Goal: Information Seeking & Learning: Learn about a topic

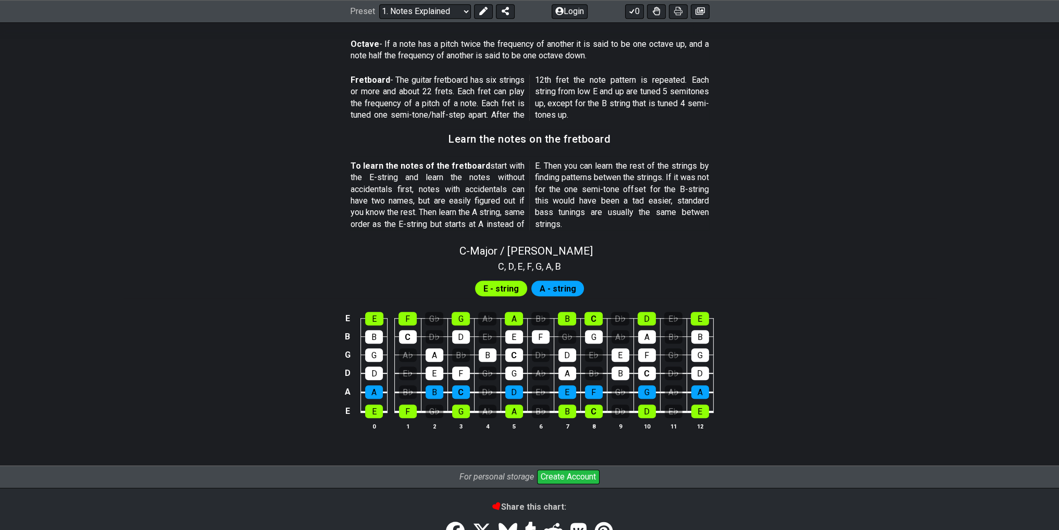
scroll to position [833, 0]
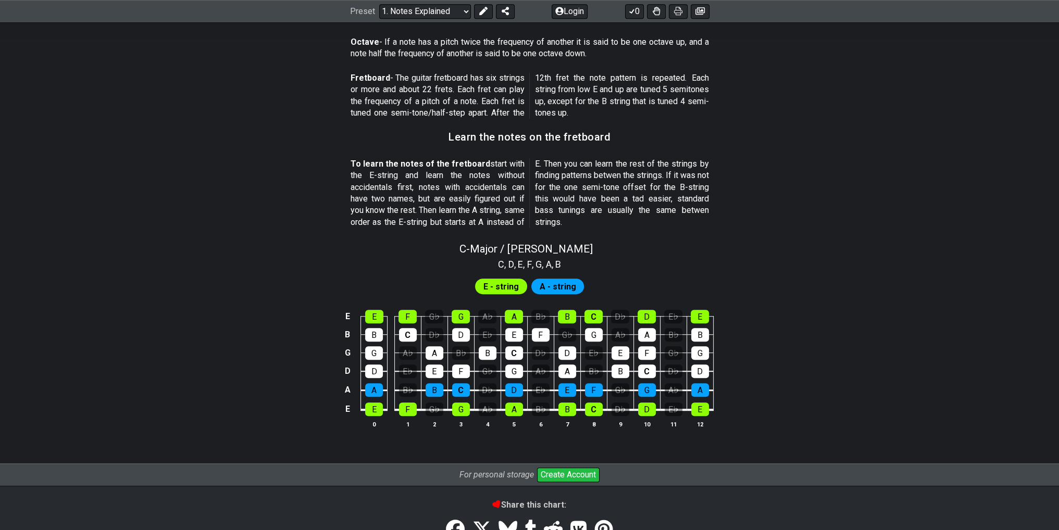
click at [551, 286] on span "A - string" at bounding box center [557, 286] width 36 height 15
click at [494, 282] on span "E - string" at bounding box center [500, 286] width 35 height 15
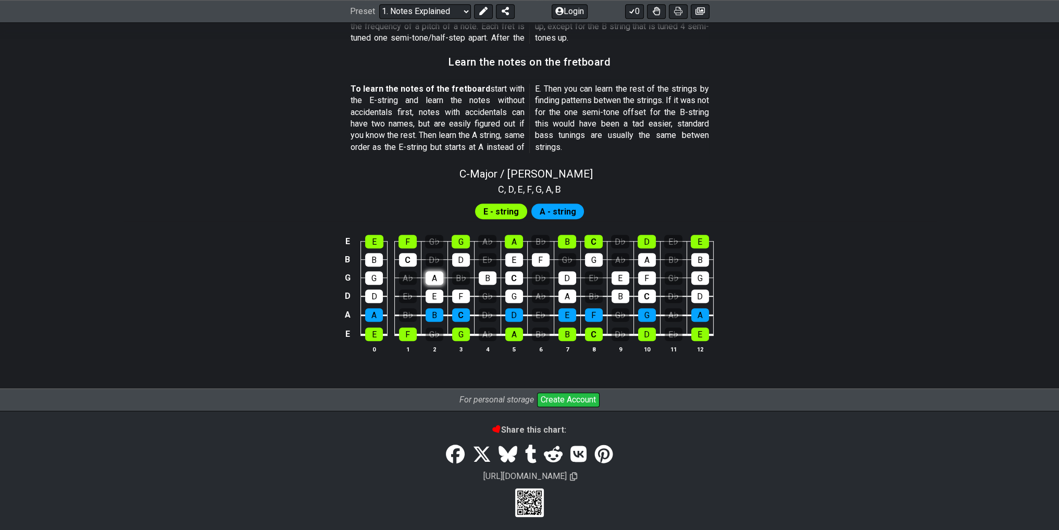
scroll to position [913, 0]
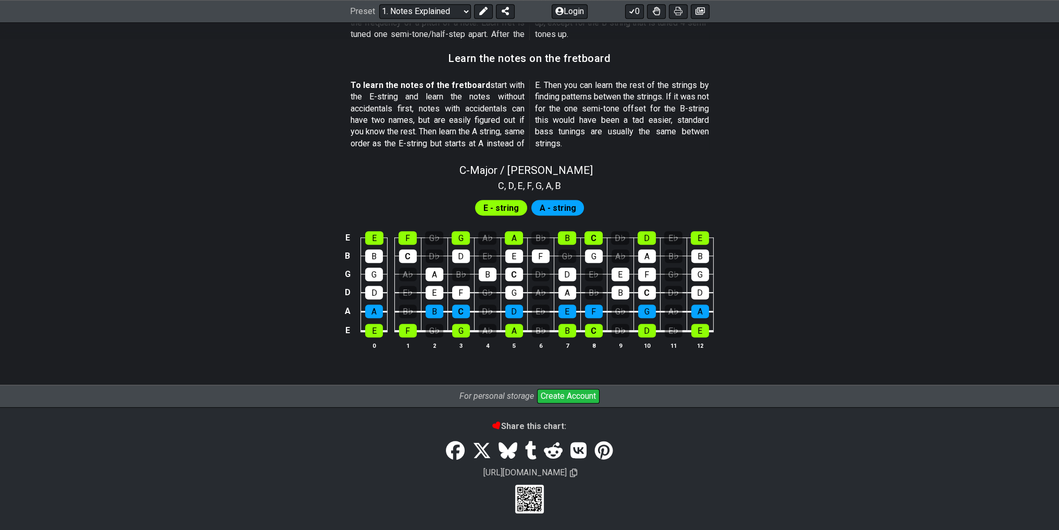
click at [502, 201] on span "E - string" at bounding box center [500, 208] width 35 height 15
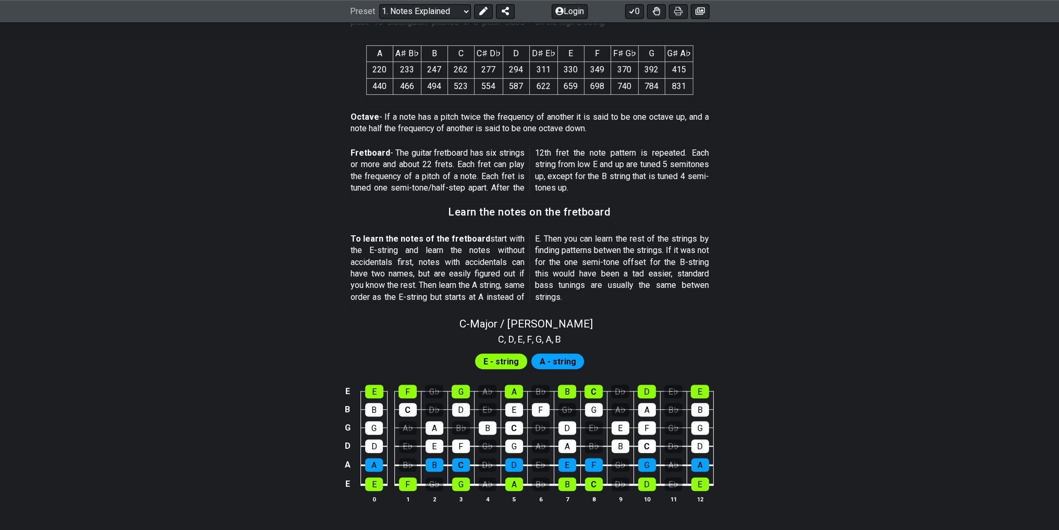
scroll to position [756, 0]
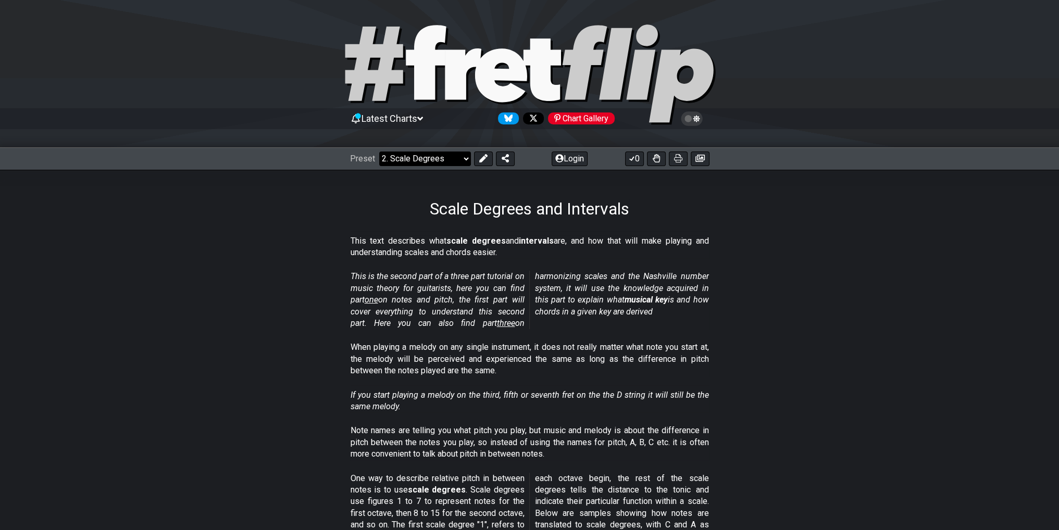
click at [420, 155] on select "Welcome to #fretflip! Initial Preset Custom Preset Minor Pentatonic Major Penta…" at bounding box center [425, 159] width 92 height 15
click at [422, 156] on select "Welcome to #fretflip! Initial Preset Custom Preset Minor Pentatonic Major Penta…" at bounding box center [425, 159] width 92 height 15
click at [410, 158] on select "Welcome to #fretflip! Initial Preset Custom Preset Minor Pentatonic Major Penta…" at bounding box center [425, 159] width 92 height 15
click at [676, 355] on p "When playing a melody on any single instrument, it does not really matter what …" at bounding box center [530, 359] width 358 height 35
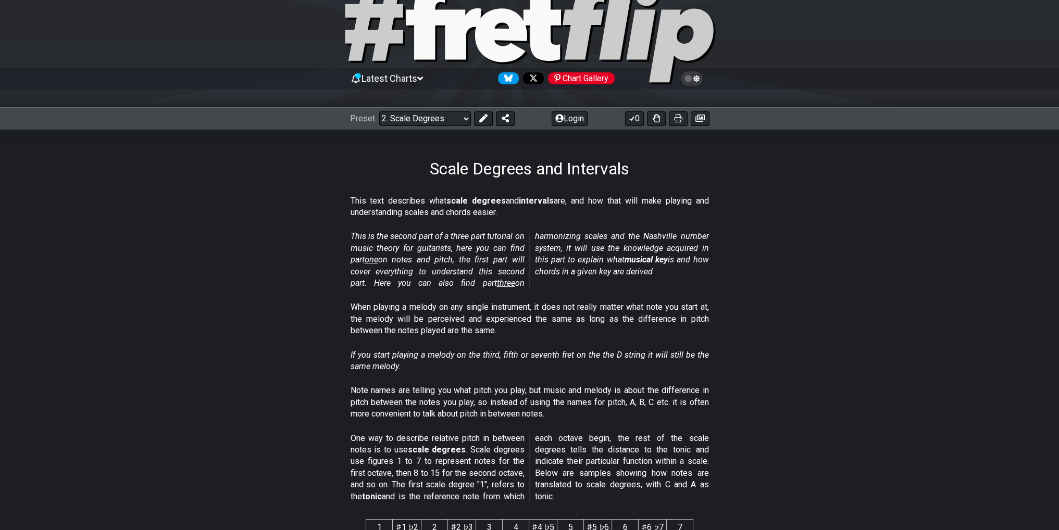
scroll to position [52, 0]
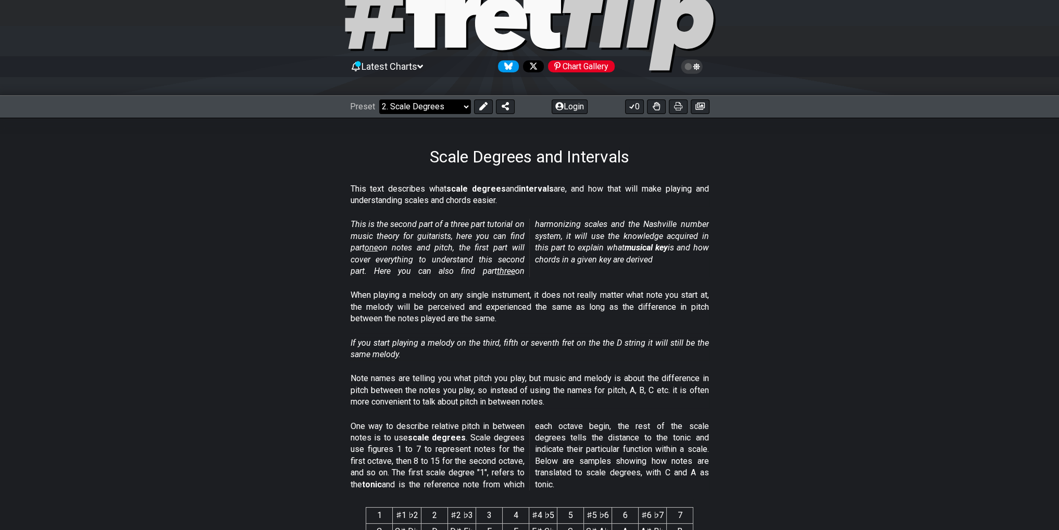
click at [402, 104] on select "Welcome to #fretflip! Initial Preset Custom Preset Minor Pentatonic Major Penta…" at bounding box center [425, 106] width 92 height 15
click at [431, 109] on select "Welcome to #fretflip! Initial Preset Custom Preset Minor Pentatonic Major Penta…" at bounding box center [425, 106] width 92 height 15
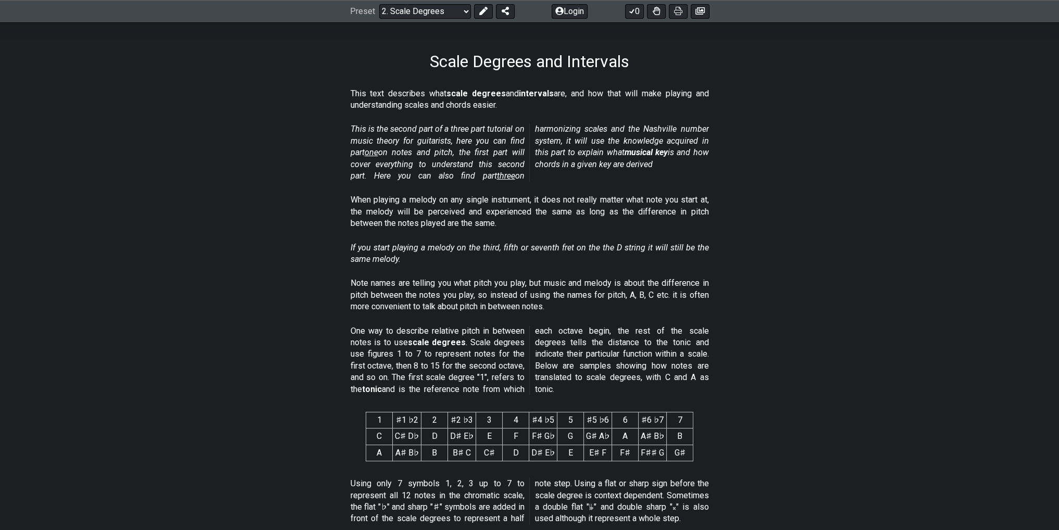
scroll to position [156, 0]
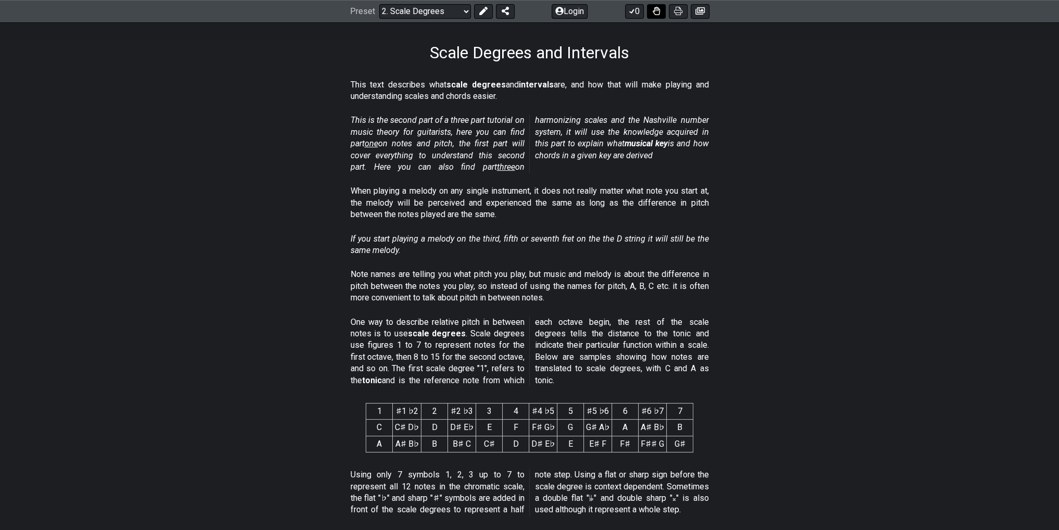
click at [661, 15] on button at bounding box center [656, 11] width 19 height 15
click at [658, 13] on icon at bounding box center [656, 11] width 7 height 8
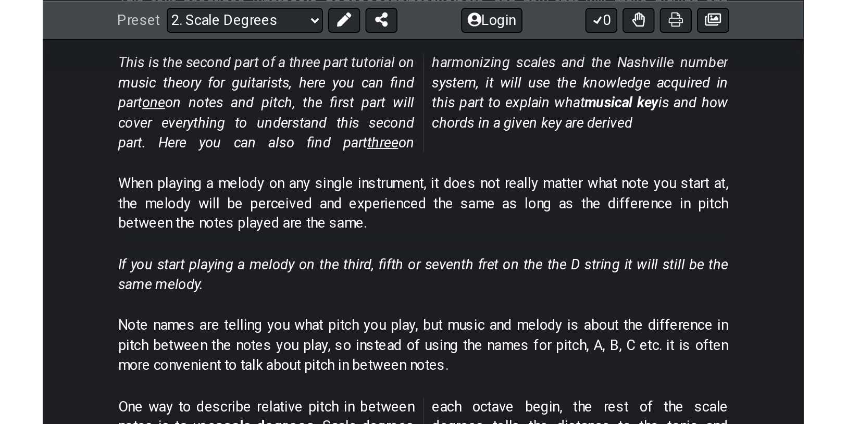
scroll to position [240, 0]
